Goal: Task Accomplishment & Management: Manage account settings

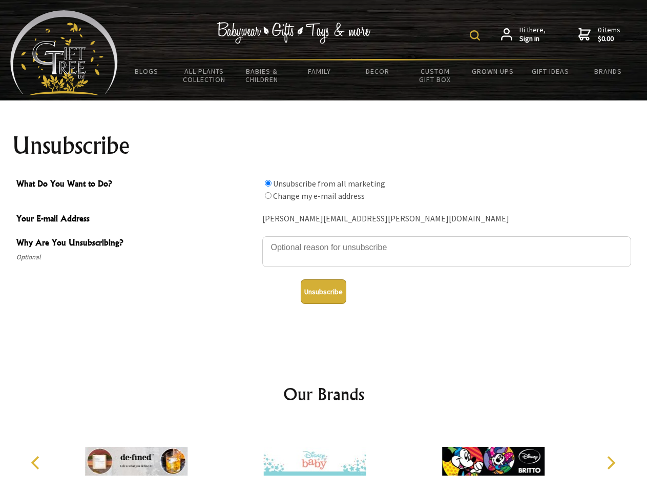
click at [477, 35] on img at bounding box center [475, 35] width 10 height 10
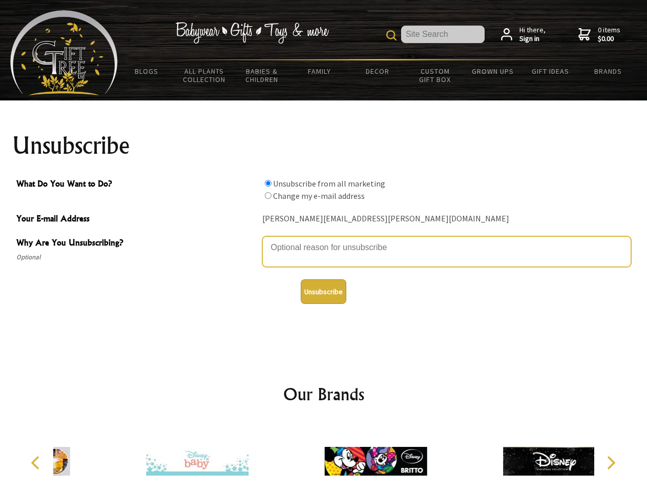
click at [324, 240] on textarea "Why Are You Unsubscribing?" at bounding box center [446, 251] width 369 height 31
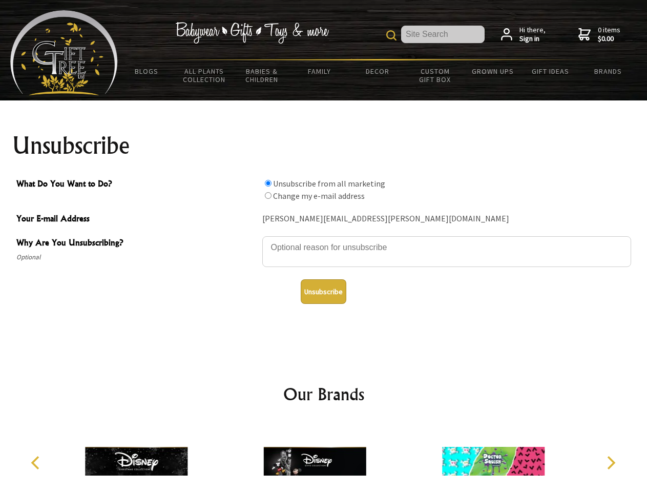
click at [268, 183] on input "What Do You Want to Do?" at bounding box center [268, 183] width 7 height 7
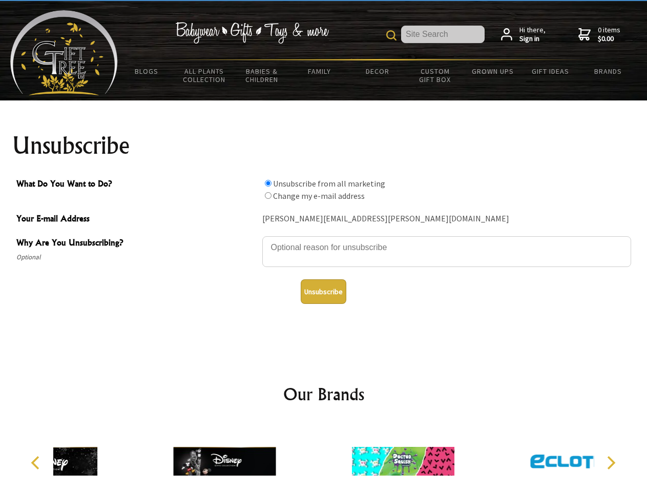
click at [268, 195] on input "What Do You Want to Do?" at bounding box center [268, 195] width 7 height 7
radio input "true"
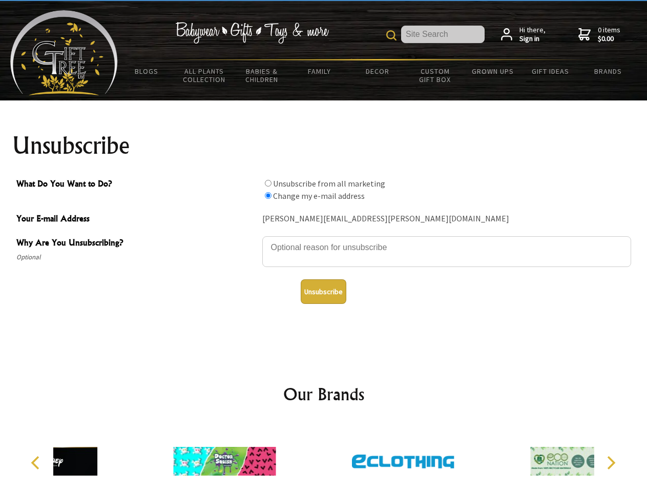
click at [323, 292] on button "Unsubscribe" at bounding box center [324, 291] width 46 height 25
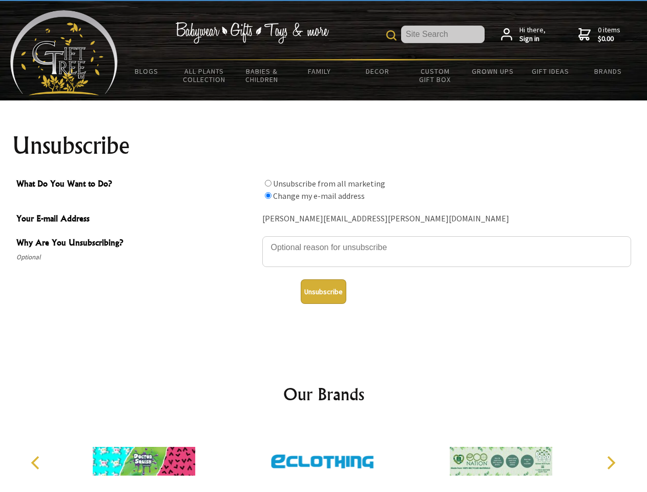
click at [37, 463] on icon "Previous" at bounding box center [36, 462] width 13 height 13
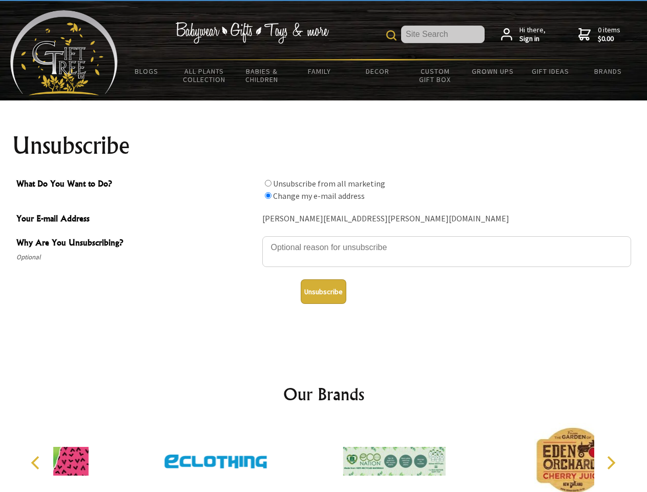
click at [611, 463] on icon "Next" at bounding box center [610, 462] width 13 height 13
